Goal: Obtain resource: Obtain resource

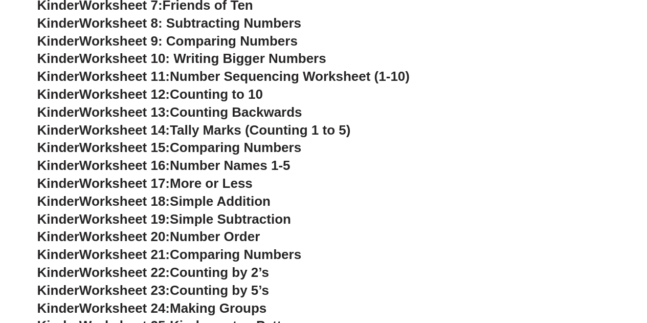
scroll to position [464, 0]
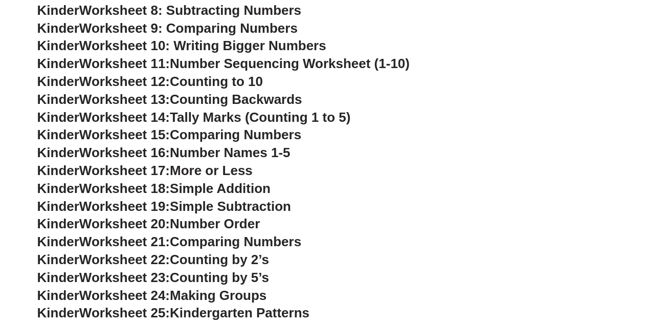
click at [252, 173] on span "More or Less" at bounding box center [211, 170] width 83 height 15
click at [251, 175] on span "More or Less" at bounding box center [211, 170] width 83 height 15
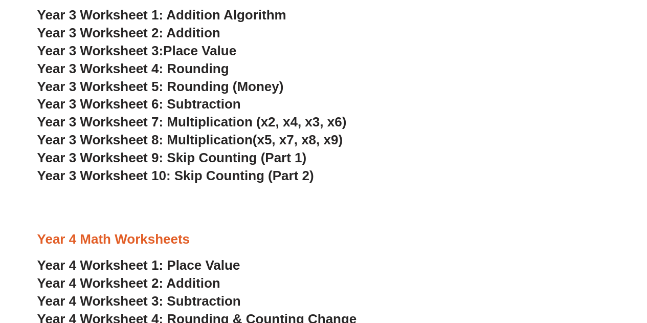
scroll to position [1289, 0]
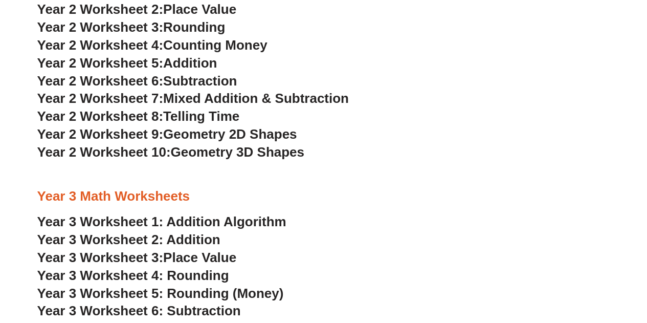
scroll to position [1160, 0]
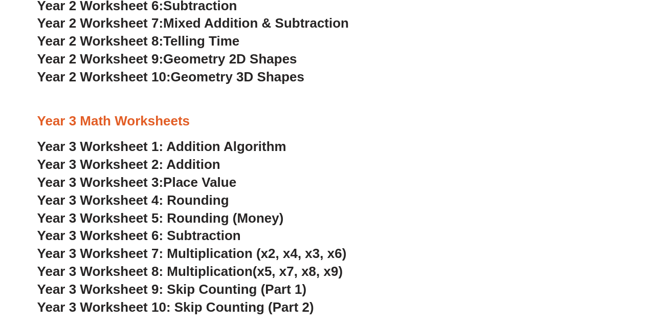
click at [202, 180] on span "Place Value" at bounding box center [199, 182] width 73 height 15
